Goal: Task Accomplishment & Management: Use online tool/utility

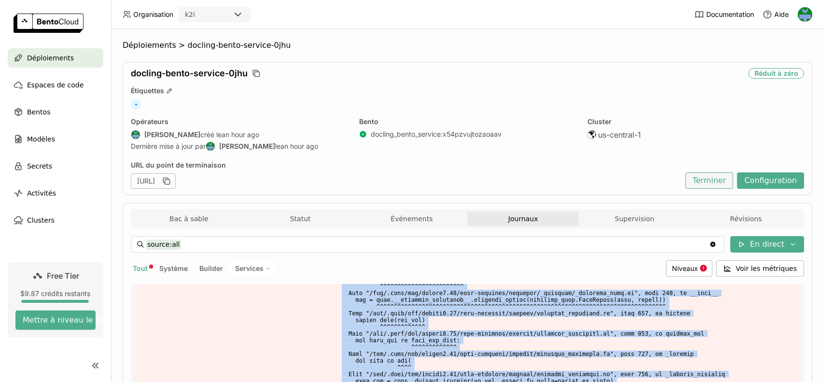
click at [722, 179] on button "Terminer" at bounding box center [709, 180] width 48 height 16
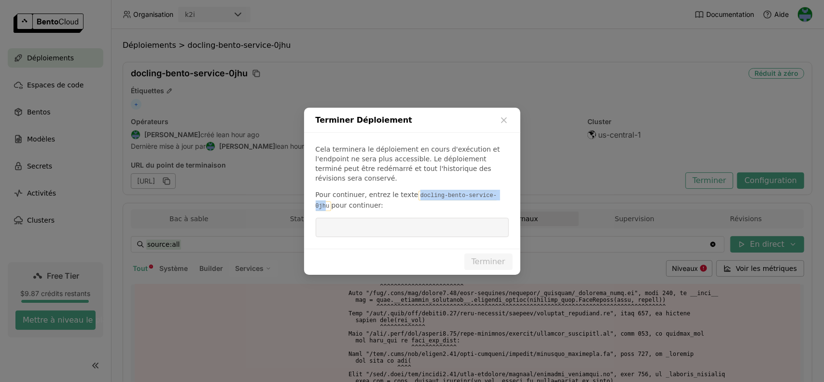
drag, startPoint x: 409, startPoint y: 191, endPoint x: 491, endPoint y: 192, distance: 82.5
click at [491, 192] on code "docling-bento-service-0jhu" at bounding box center [406, 201] width 181 height 20
click at [431, 222] on input "dialog" at bounding box center [411, 227] width 181 height 18
paste input "docling-bento-service-0jhu"
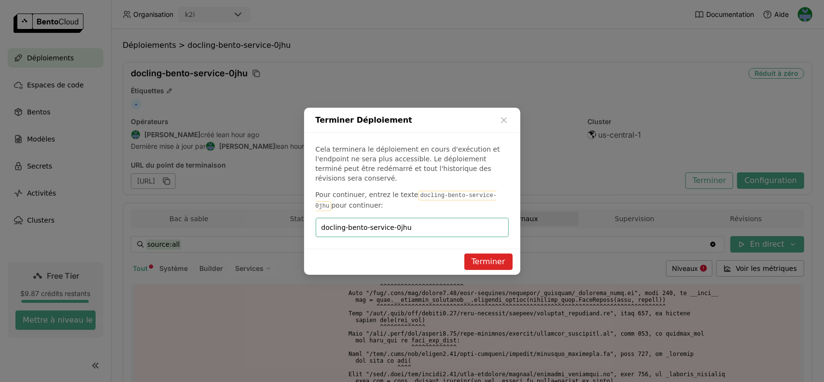
type input "docling-bento-service-0jhu"
click at [495, 253] on button "Terminer" at bounding box center [488, 261] width 48 height 16
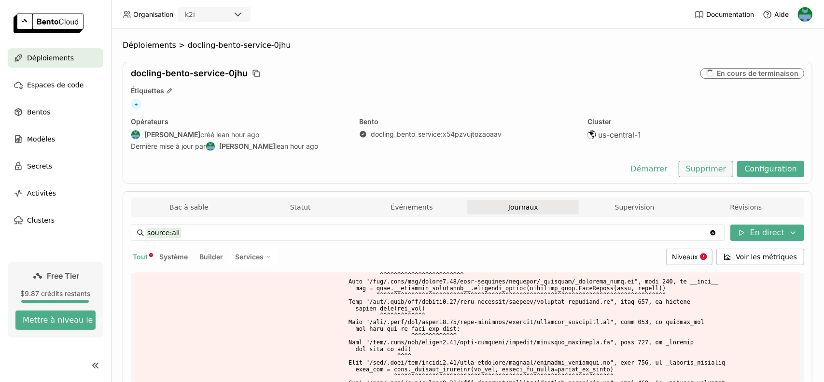
click at [704, 172] on button "Supprimer" at bounding box center [706, 169] width 55 height 16
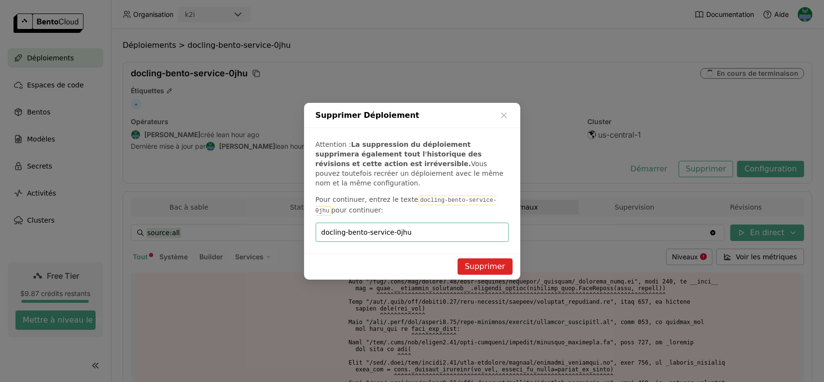
type input "docling-bento-service-0jhu"
click at [484, 259] on button "Supprimer" at bounding box center [485, 266] width 55 height 16
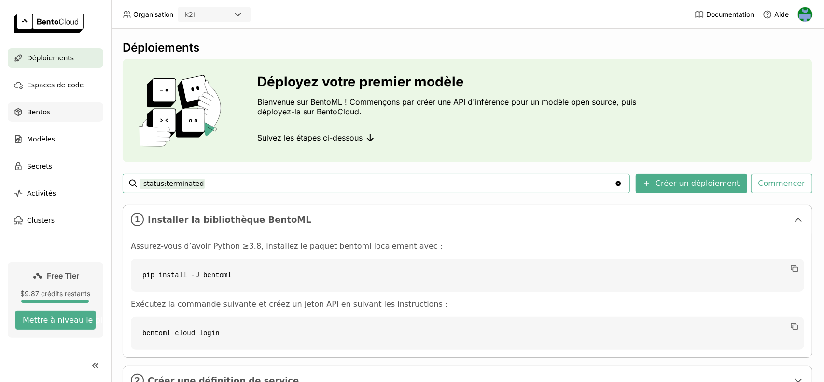
click at [42, 107] on span "Bentos" at bounding box center [38, 112] width 23 height 12
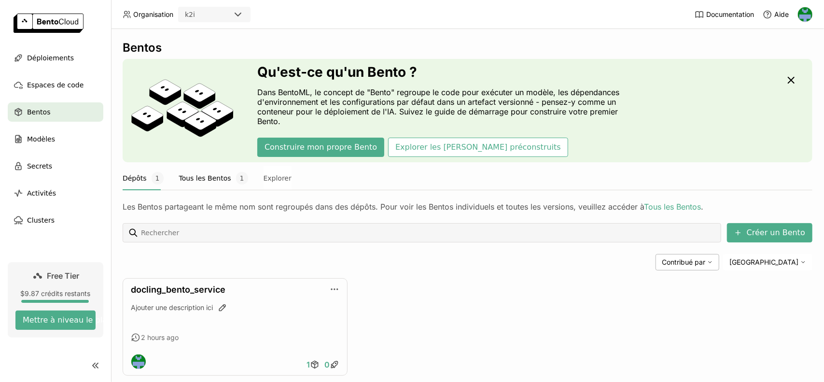
click at [193, 179] on button "Tous les Bentos 1" at bounding box center [213, 178] width 69 height 24
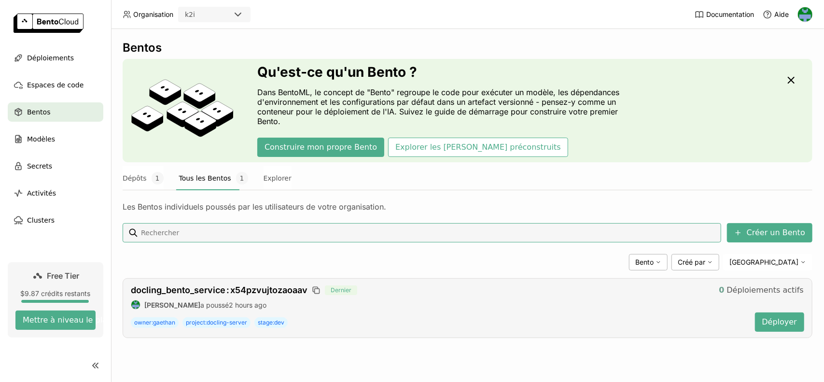
click at [758, 291] on span "Déploiements actifs" at bounding box center [765, 290] width 77 height 10
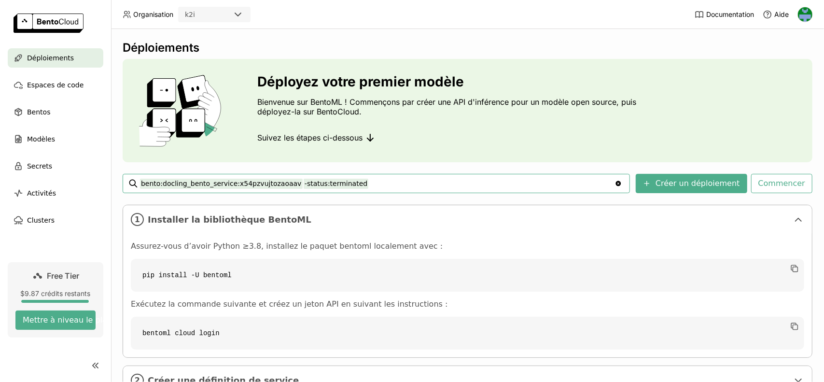
click at [71, 60] on div "Déploiements" at bounding box center [56, 57] width 96 height 19
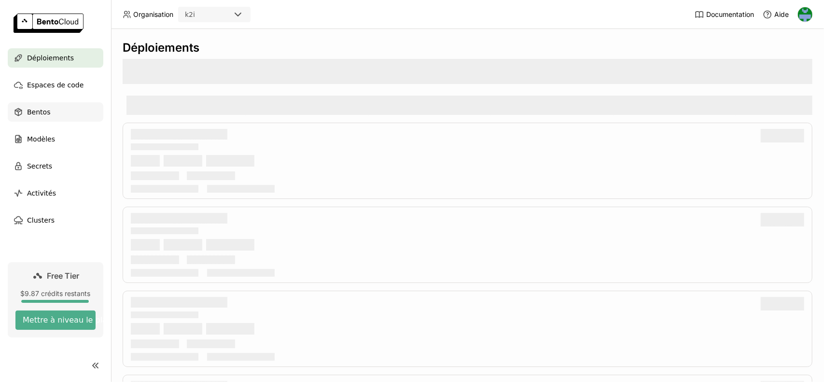
click at [54, 113] on div "Bentos" at bounding box center [56, 111] width 96 height 19
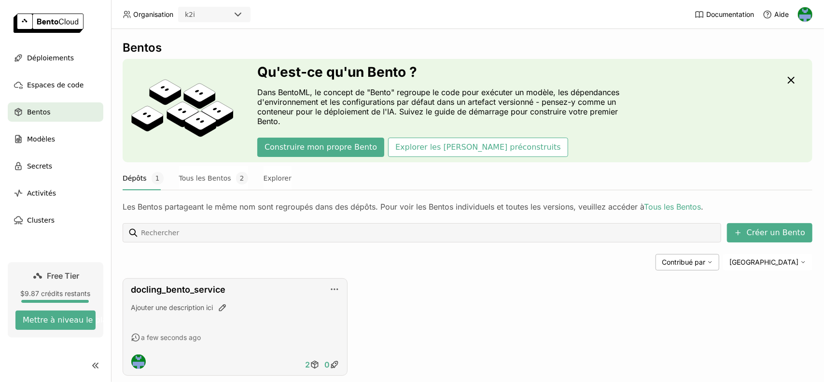
click at [335, 284] on icon "button" at bounding box center [335, 289] width 10 height 10
click at [311, 361] on icon at bounding box center [314, 364] width 6 height 7
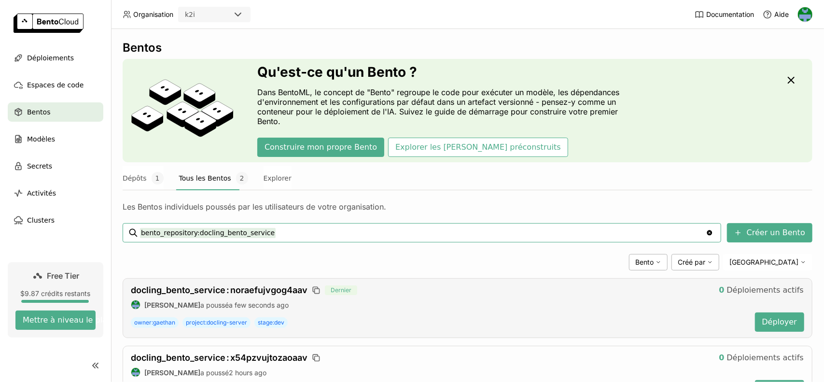
scroll to position [47, 0]
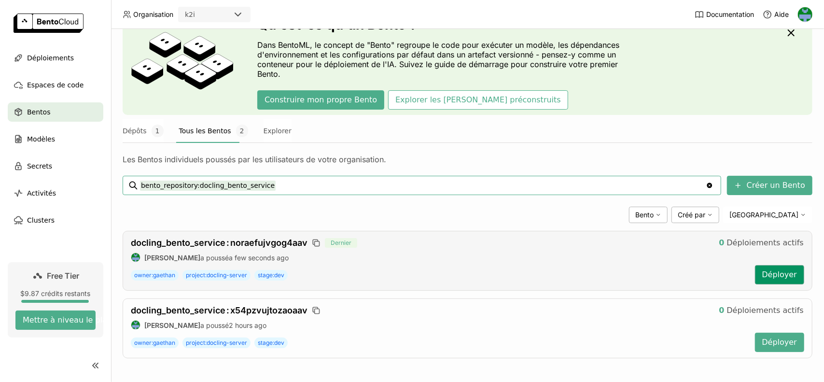
click at [772, 274] on button "Déployer" at bounding box center [779, 274] width 49 height 19
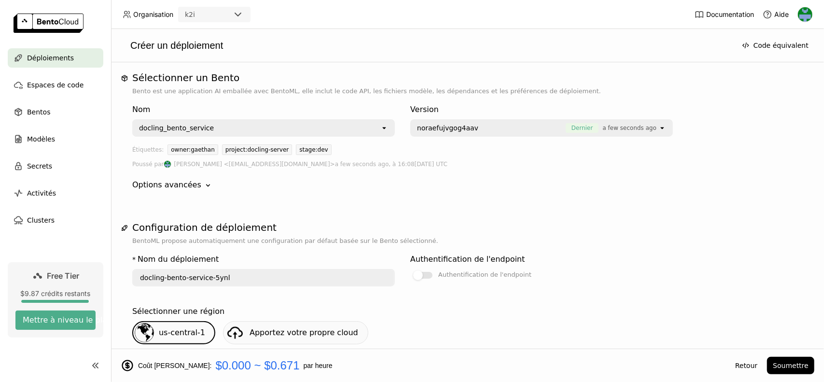
scroll to position [193, 0]
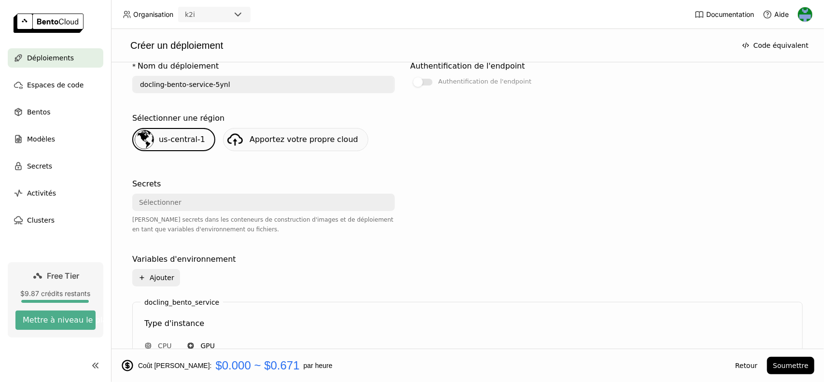
click at [216, 206] on div "Sélectionner" at bounding box center [260, 201] width 255 height 15
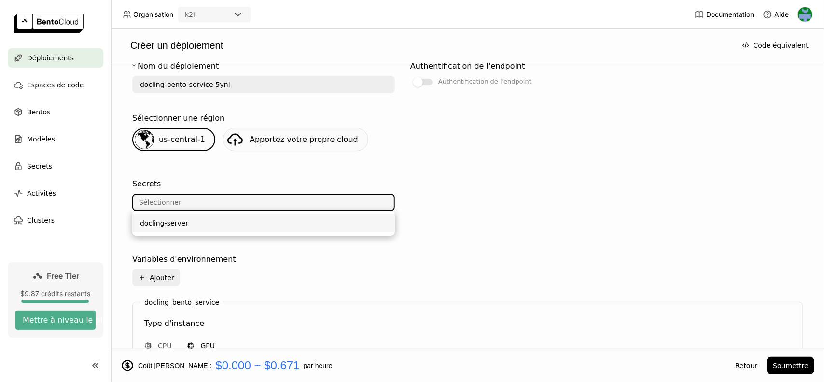
click at [182, 222] on div "docling-server" at bounding box center [263, 223] width 247 height 10
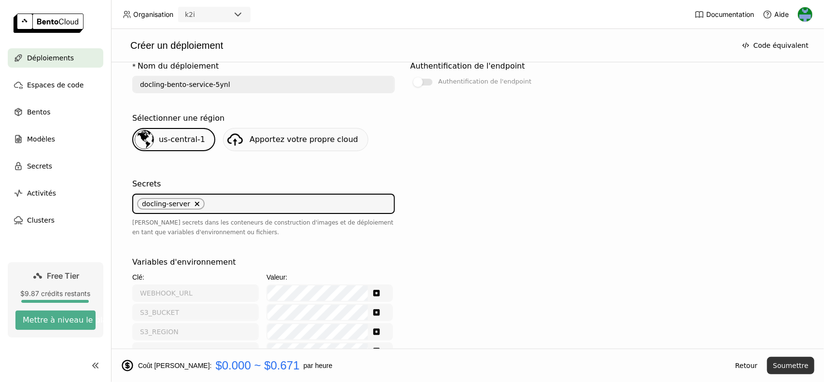
click at [793, 368] on button "Soumettre" at bounding box center [790, 365] width 47 height 17
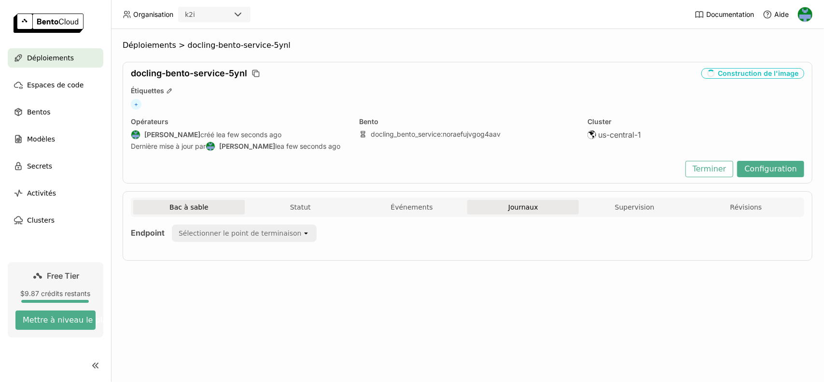
click at [521, 207] on span "Journaux" at bounding box center [523, 207] width 30 height 9
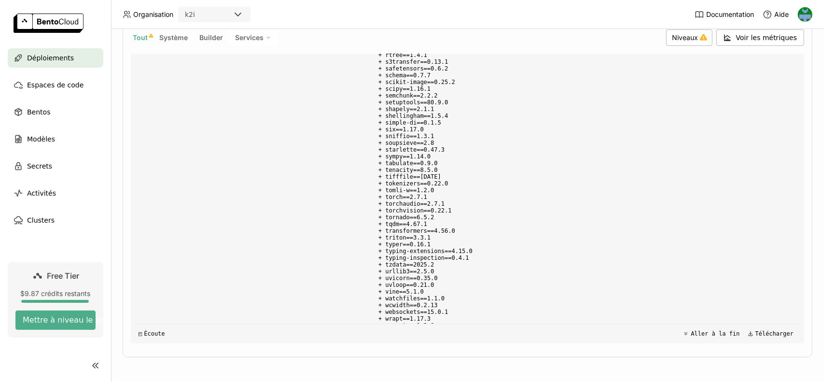
scroll to position [15040, 0]
